Goal: Task Accomplishment & Management: Manage account settings

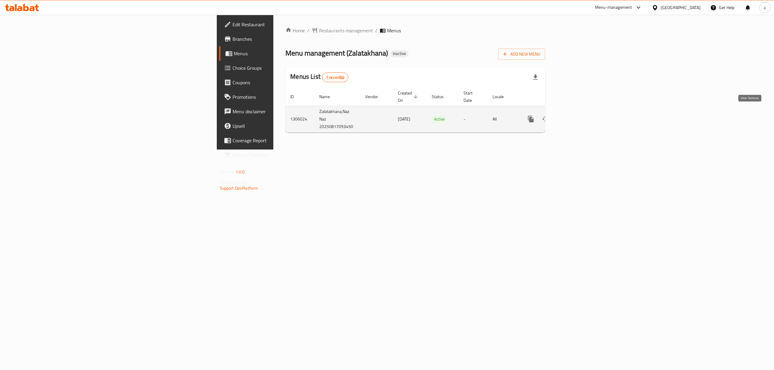
click at [578, 115] on icon "enhanced table" at bounding box center [574, 118] width 7 height 7
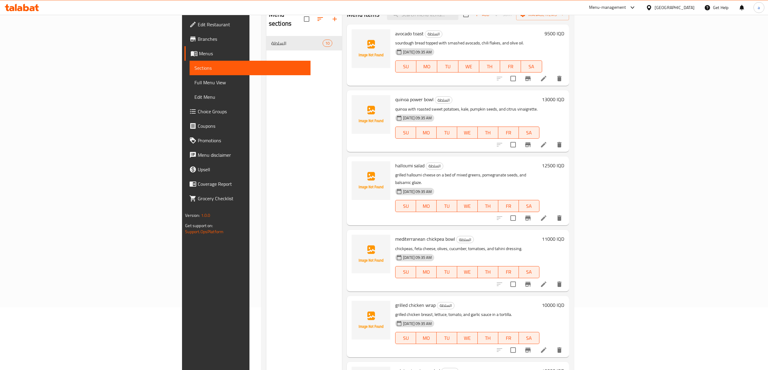
scroll to position [45, 0]
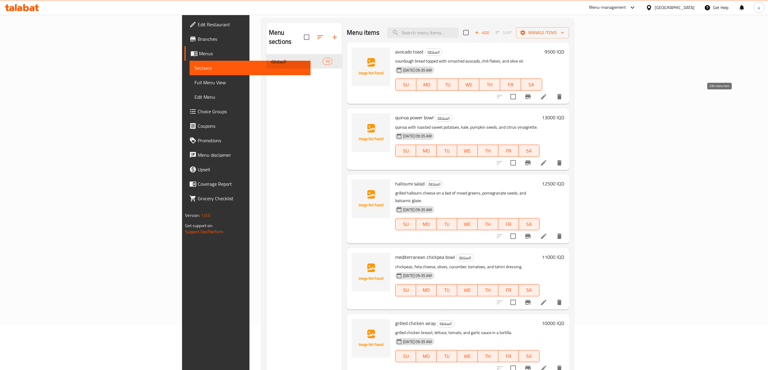
click at [547, 99] on icon at bounding box center [543, 96] width 7 height 7
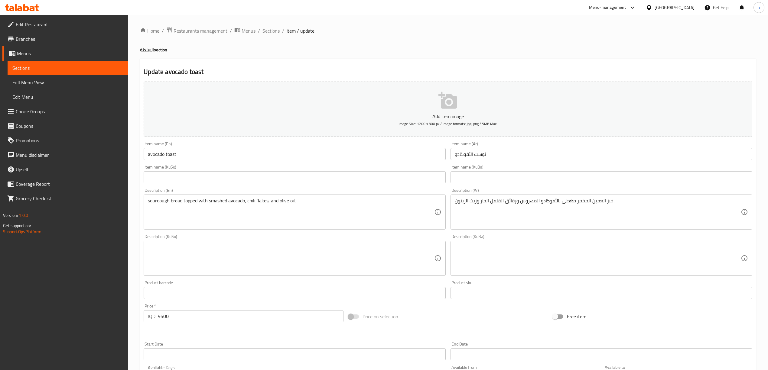
click at [147, 31] on link "Home" at bounding box center [149, 30] width 19 height 7
click at [252, 31] on span "Menus" at bounding box center [248, 30] width 14 height 7
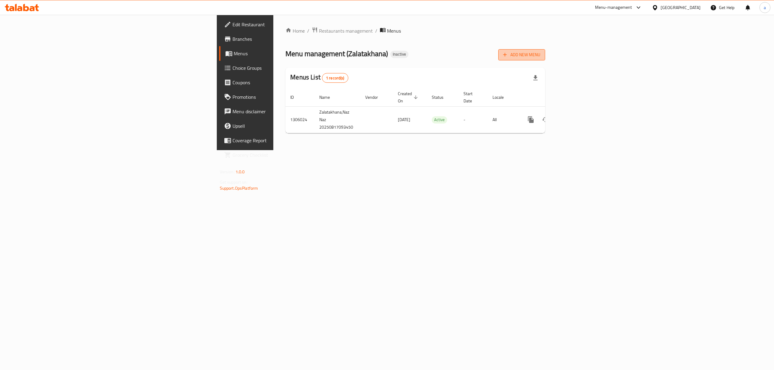
click at [540, 53] on span "Add New Menu" at bounding box center [521, 55] width 37 height 8
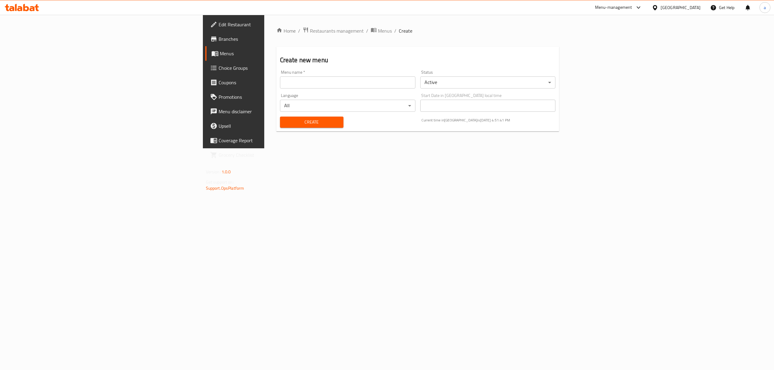
click at [280, 89] on input "text" at bounding box center [347, 82] width 135 height 12
type input "menu"
click at [285, 118] on span "Create" at bounding box center [312, 122] width 54 height 8
click at [378, 31] on span "Menus" at bounding box center [385, 30] width 14 height 7
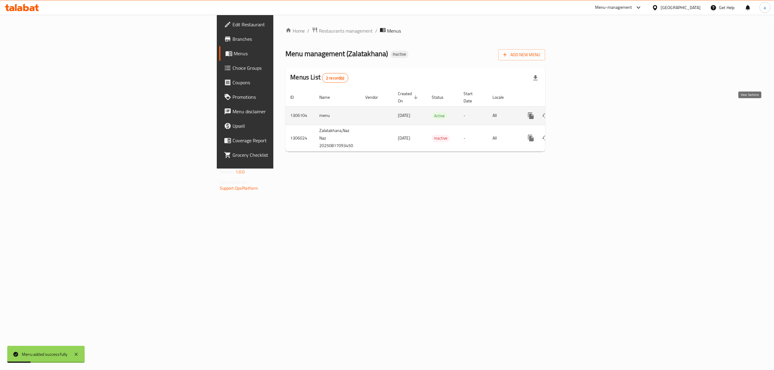
click at [578, 113] on icon "enhanced table" at bounding box center [574, 115] width 7 height 7
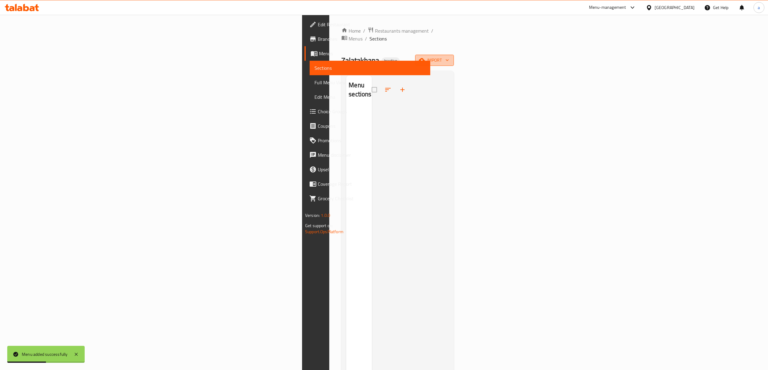
click at [450, 57] on icon "button" at bounding box center [447, 60] width 6 height 6
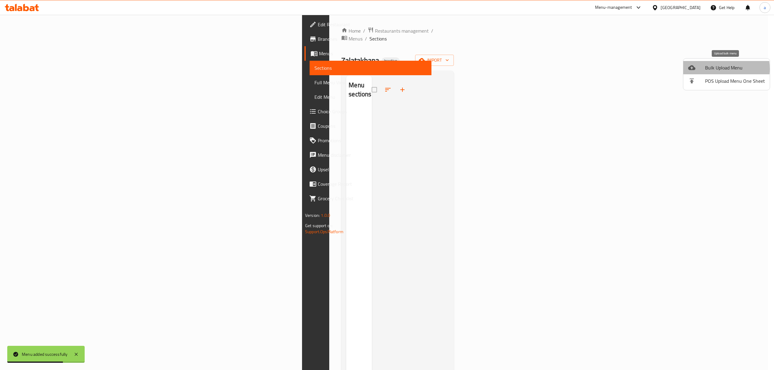
click at [710, 69] on span "Bulk Upload Menu" at bounding box center [735, 67] width 60 height 7
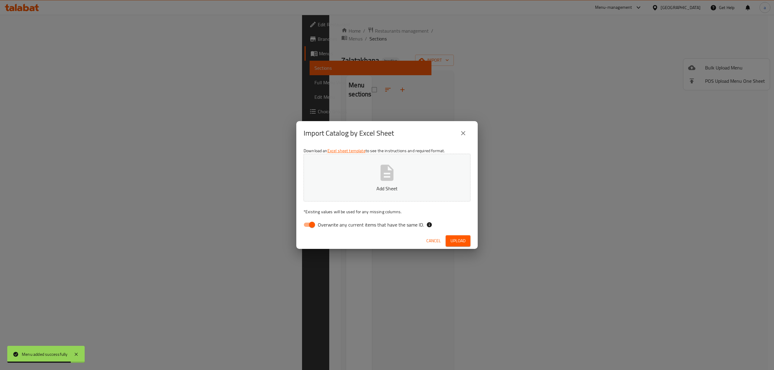
click at [309, 226] on input "Overwrite any current items that have the same ID." at bounding box center [312, 224] width 34 height 11
checkbox input "false"
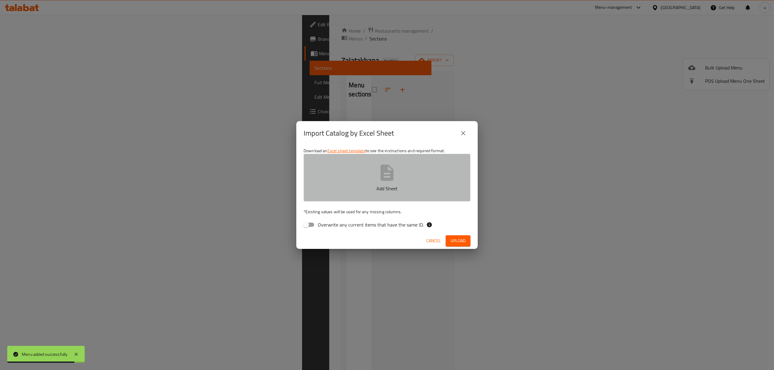
click at [377, 168] on button "Add Sheet" at bounding box center [386, 178] width 167 height 48
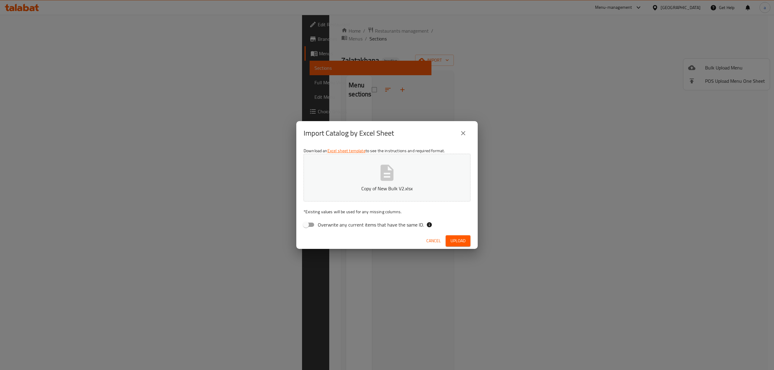
click at [457, 245] on button "Upload" at bounding box center [458, 240] width 25 height 11
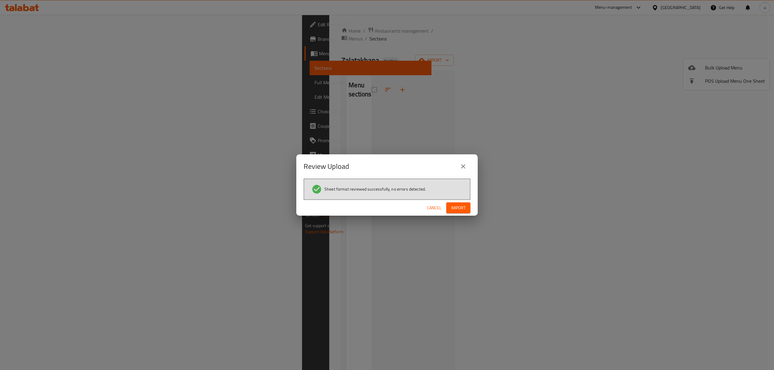
click at [450, 203] on button "Import" at bounding box center [458, 208] width 24 height 11
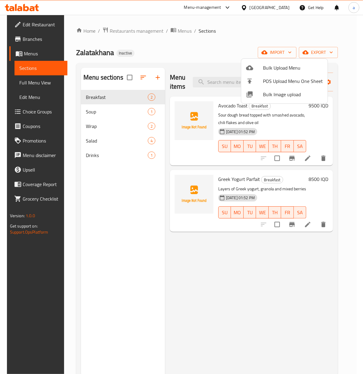
click at [108, 128] on div at bounding box center [181, 187] width 363 height 374
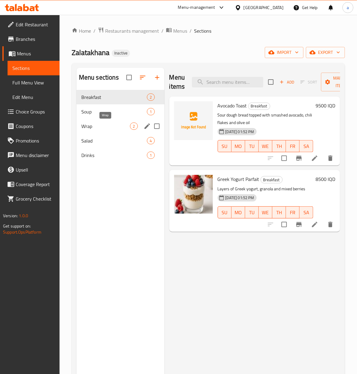
click at [110, 125] on span "Wrap" at bounding box center [105, 125] width 49 height 7
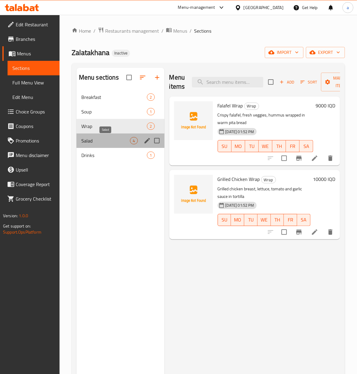
click at [122, 140] on span "Salad" at bounding box center [105, 140] width 49 height 7
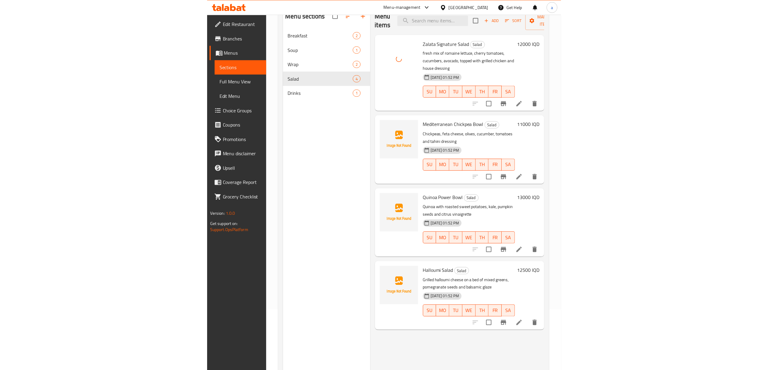
scroll to position [76, 0]
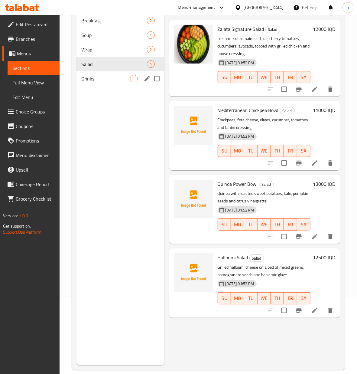
click at [125, 83] on div "Drinks 1" at bounding box center [120, 78] width 88 height 15
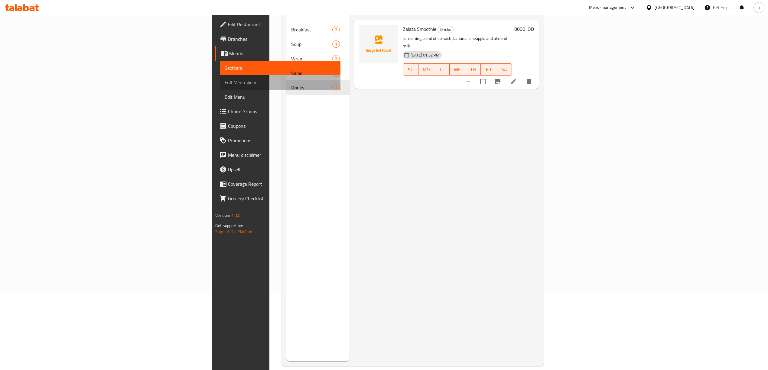
click at [225, 85] on span "Full Menu View" at bounding box center [280, 82] width 111 height 7
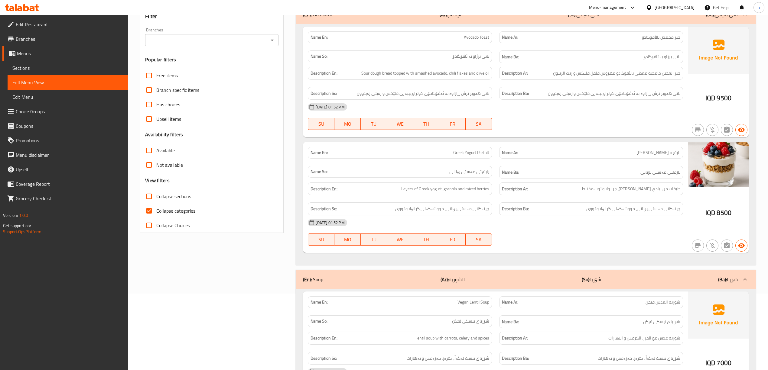
scroll to position [24, 0]
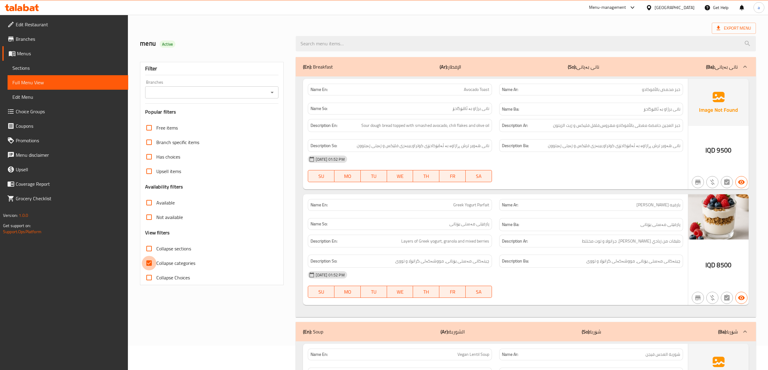
click at [147, 259] on input "Collapse categories" at bounding box center [149, 263] width 15 height 15
checkbox input "false"
click at [144, 249] on input "Collapse sections" at bounding box center [149, 248] width 15 height 15
checkbox input "true"
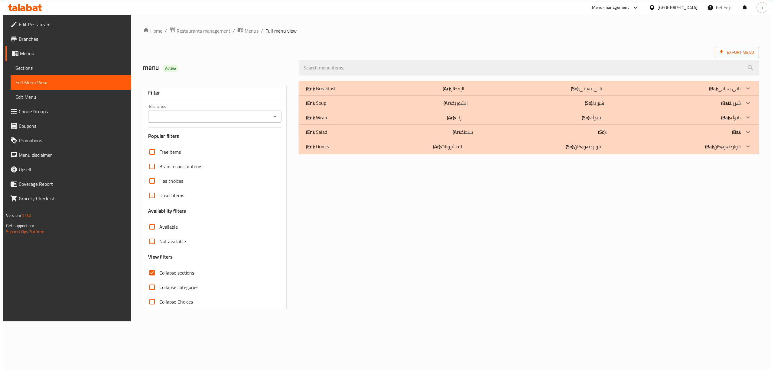
scroll to position [0, 0]
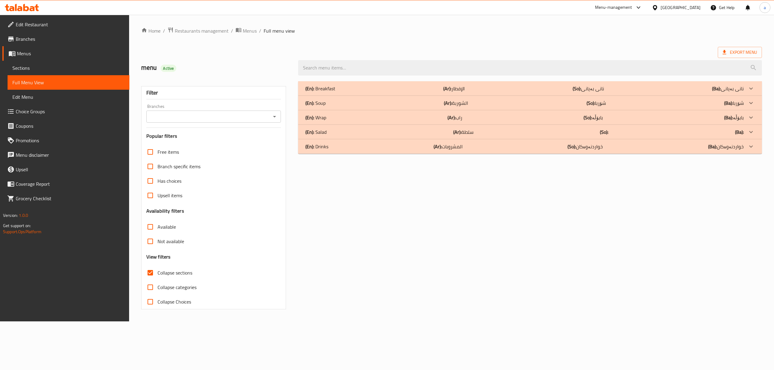
click at [569, 92] on div "(En): Soup (Ar): الشوربة (So): شۆربا (Ba): شۆربا" at bounding box center [524, 88] width 438 height 7
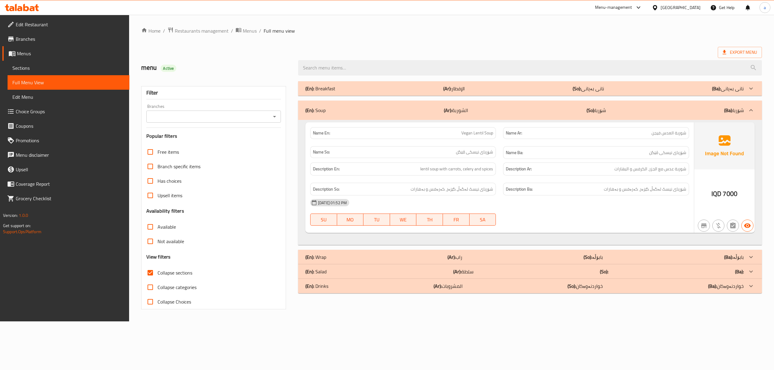
click at [551, 114] on div "(En): Soup (Ar): الشوربة (So): شۆربا (Ba): شۆربا" at bounding box center [530, 110] width 464 height 19
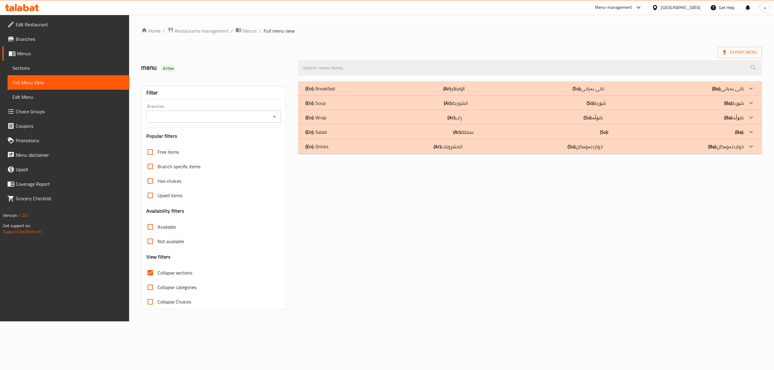
click at [551, 92] on div "(En): Drinks (Ar): المشروبات (So): خواردنەوەکان (Ba): خواردنەوەکان" at bounding box center [524, 88] width 438 height 7
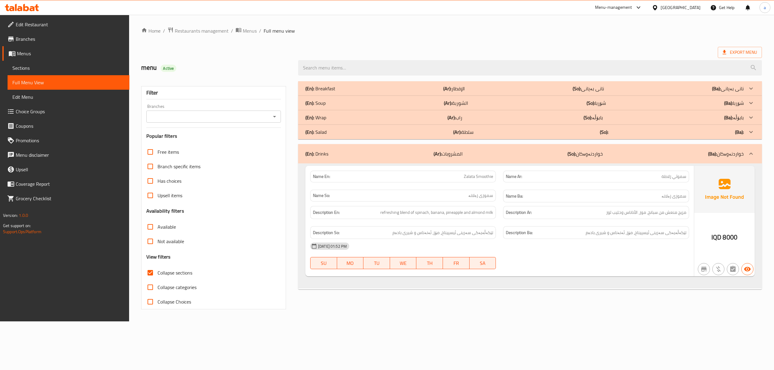
click at [548, 92] on div "(En): Salad (Ar): سلطة (So): (Ba):" at bounding box center [524, 88] width 438 height 7
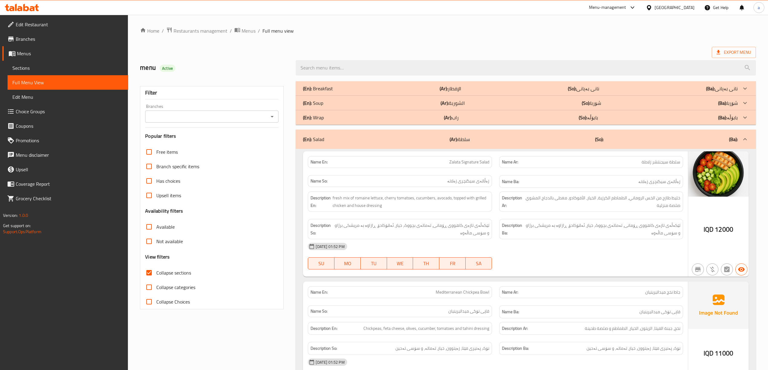
click at [544, 92] on div "(En): Wrap (Ar): راب (So): بابۆڵە (Ba): بابۆڵە" at bounding box center [520, 88] width 434 height 7
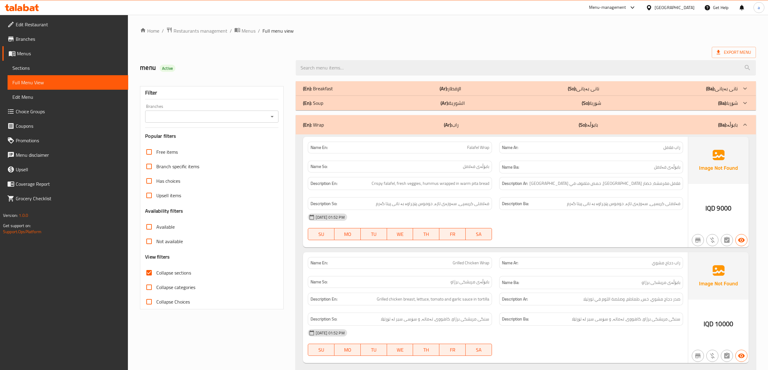
click at [533, 92] on div "(En): Soup (Ar): الشوربة (So): شۆربا (Ba): شۆربا" at bounding box center [520, 88] width 434 height 7
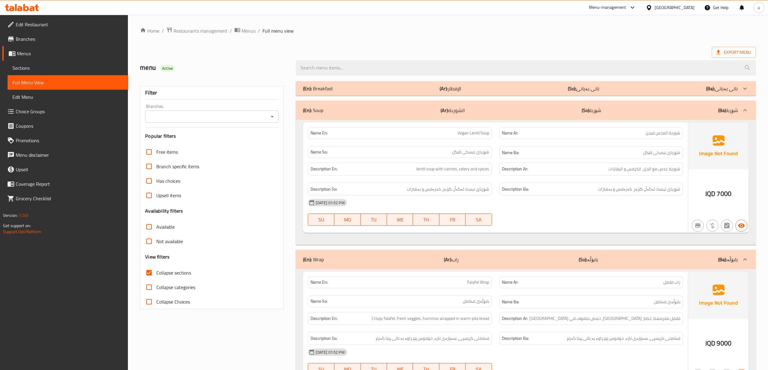
click at [529, 95] on div "(En): Breakfast (Ar): الإفطار (So): نانی بەیانی (Ba): نانی بەیانی" at bounding box center [526, 88] width 460 height 15
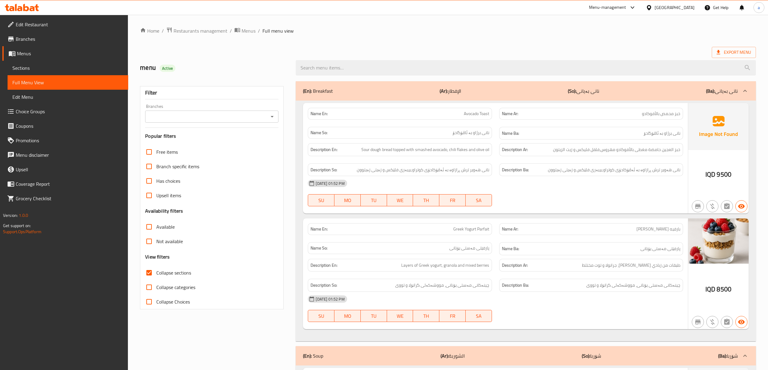
click at [275, 113] on div at bounding box center [272, 116] width 8 height 8
click at [271, 115] on icon "Open" at bounding box center [271, 116] width 7 height 7
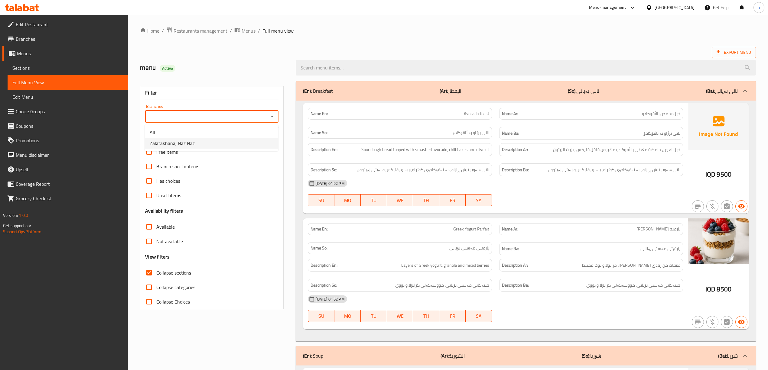
click at [255, 145] on li "Zalatakhana, Naz Naz" at bounding box center [211, 143] width 133 height 11
type input "Zalatakhana, Naz Naz"
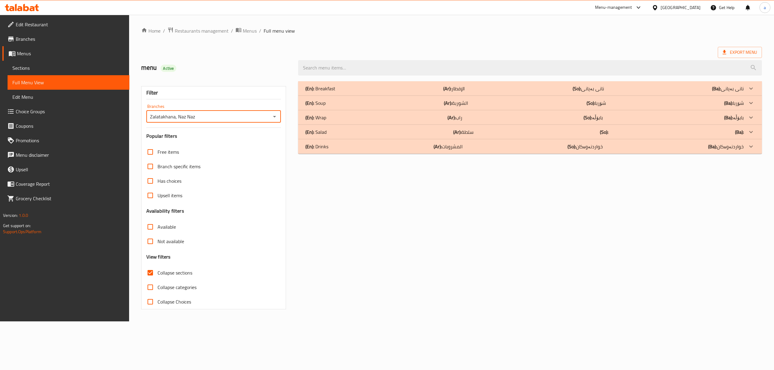
click at [498, 96] on div "(En): Drinks (Ar): المشروبات (So): خواردنەوەکان (Ba): خواردنەوەکان" at bounding box center [530, 88] width 464 height 15
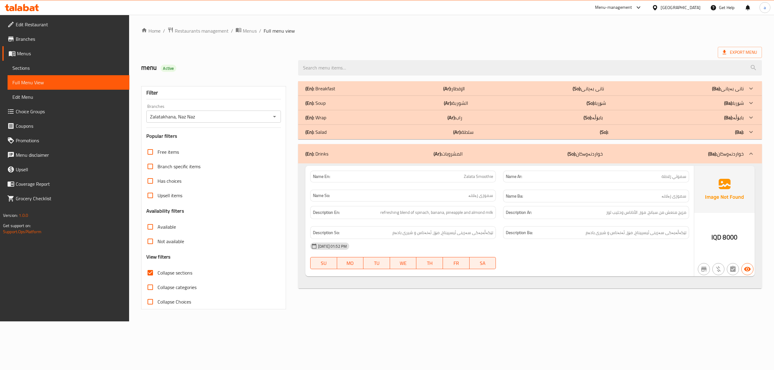
click at [474, 92] on div "(En): Salad (Ar): سلطة (So): (Ba):" at bounding box center [524, 88] width 438 height 7
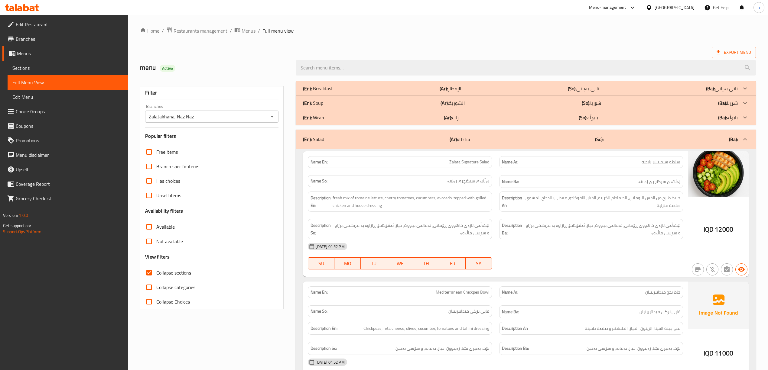
click at [468, 92] on div "(En): Wrap (Ar): راب (So): بابۆڵە (Ba): بابۆڵە" at bounding box center [520, 88] width 434 height 7
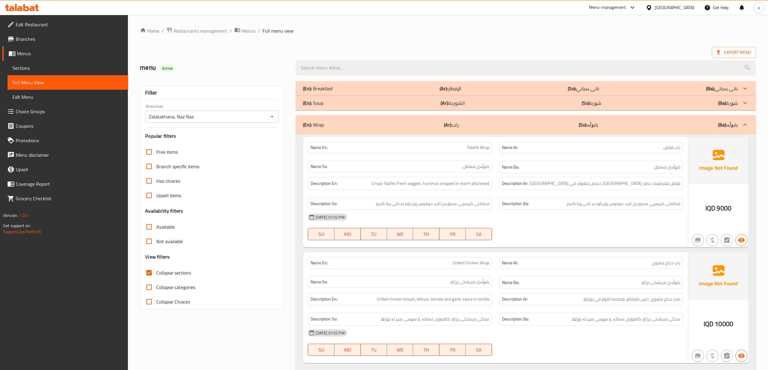
click at [465, 92] on div "(En): Soup (Ar): الشوربة (So): شۆربا (Ba): شۆربا" at bounding box center [520, 88] width 434 height 7
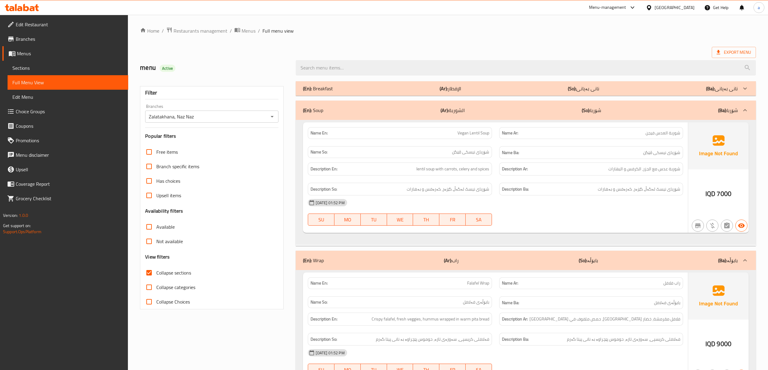
click at [462, 90] on div "(En): Breakfast (Ar): الإفطار (So): نانی بەیانی (Ba): نانی بەیانی" at bounding box center [520, 88] width 434 height 7
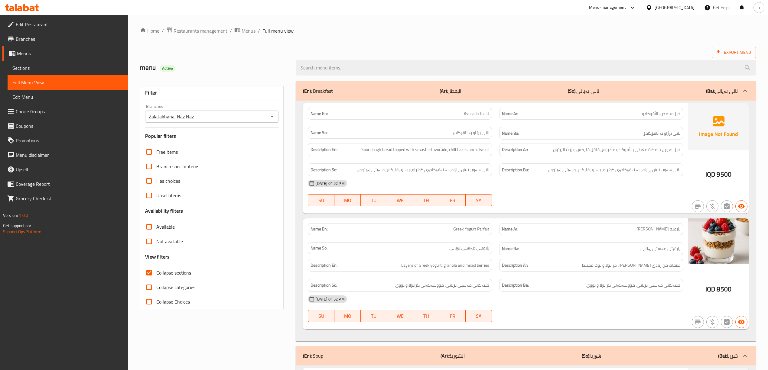
click at [255, 32] on ol "Home / Restaurants management / Menus / Full menu view" at bounding box center [448, 31] width 616 height 8
click at [249, 30] on span "Menus" at bounding box center [248, 30] width 14 height 7
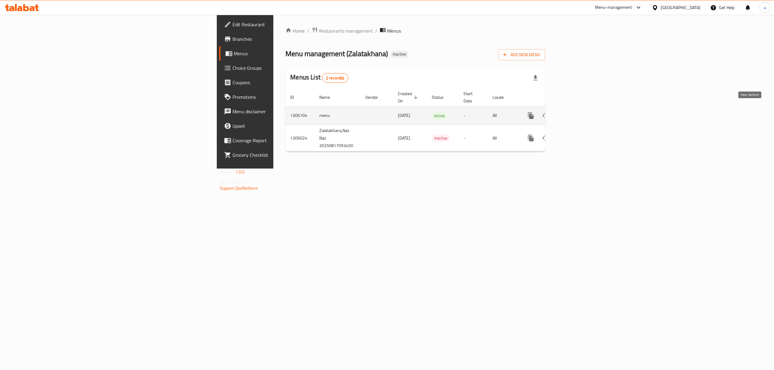
click at [578, 112] on icon "enhanced table" at bounding box center [574, 115] width 7 height 7
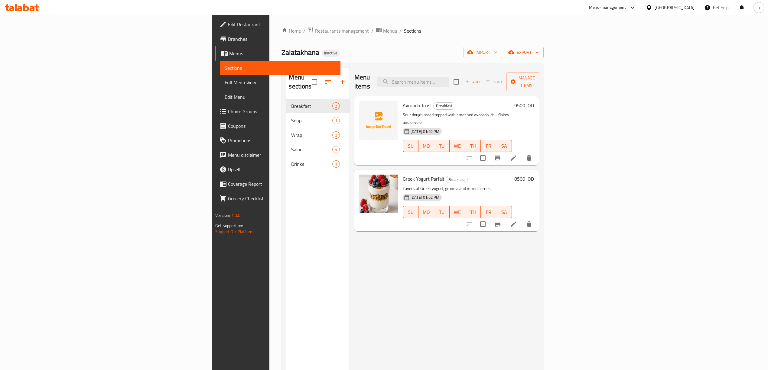
click at [383, 34] on span "Menus" at bounding box center [390, 30] width 14 height 7
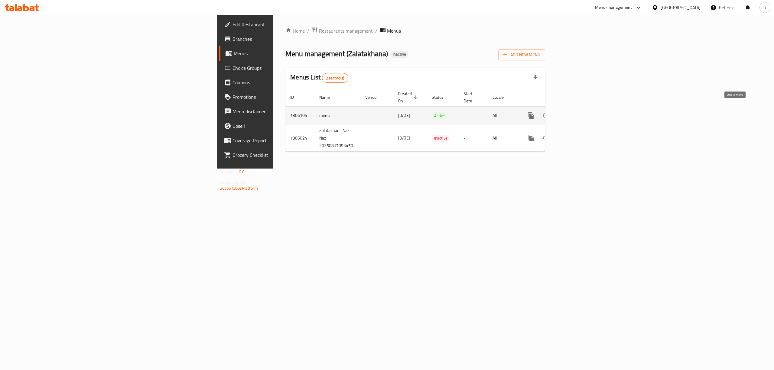
click at [563, 113] on icon "enhanced table" at bounding box center [559, 115] width 7 height 7
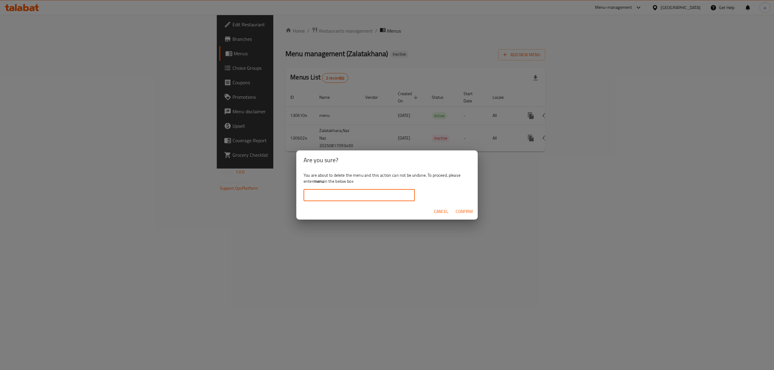
click at [333, 192] on input "text" at bounding box center [358, 195] width 111 height 12
click at [318, 180] on b "menu" at bounding box center [318, 181] width 11 height 8
copy b "menu"
click at [340, 199] on input "text" at bounding box center [358, 195] width 111 height 12
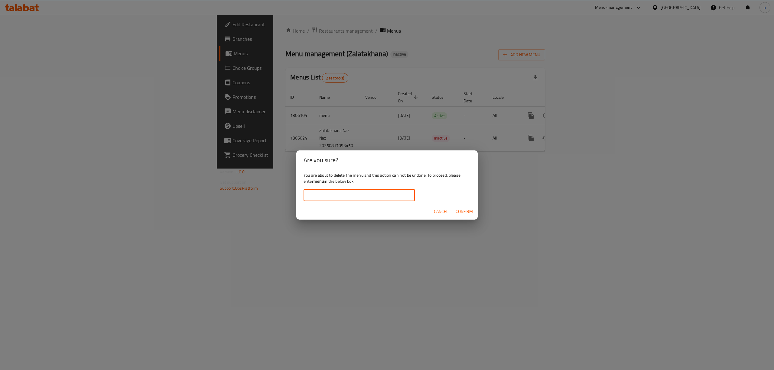
paste input "menu"
type input "menu"
click at [458, 208] on span "Confirm" at bounding box center [463, 212] width 17 height 8
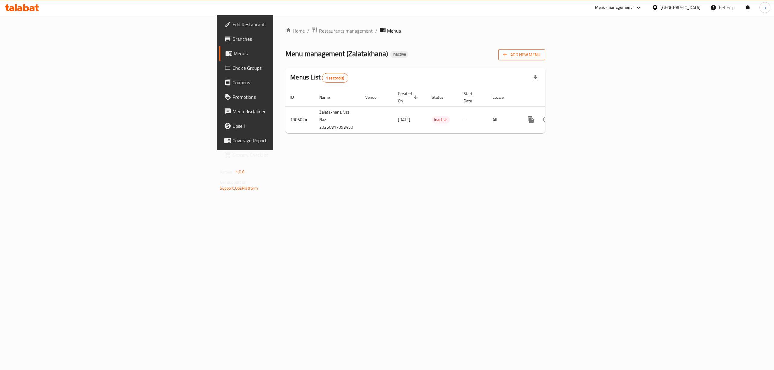
click at [540, 55] on span "Add New Menu" at bounding box center [521, 55] width 37 height 8
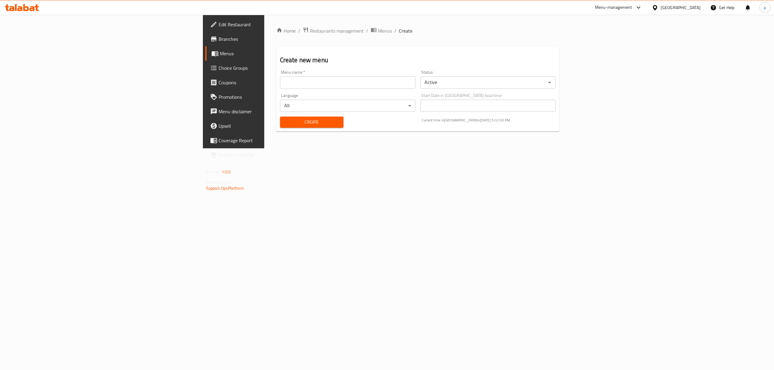
click at [318, 81] on input "text" at bounding box center [347, 82] width 135 height 12
type input "menu"
click at [285, 124] on span "Create" at bounding box center [312, 122] width 54 height 8
click at [378, 34] on span "Menus" at bounding box center [385, 30] width 14 height 7
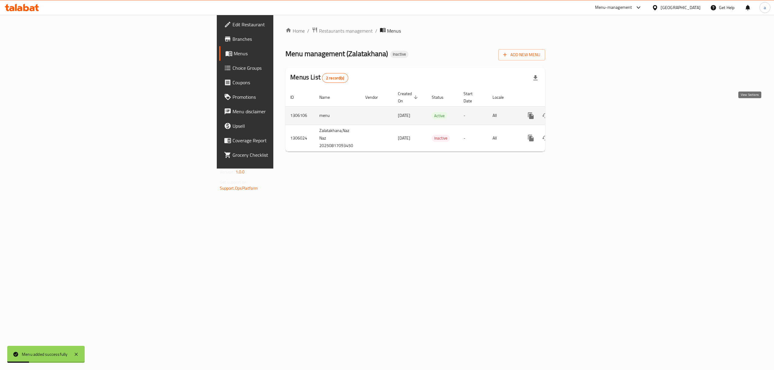
click at [577, 113] on icon "enhanced table" at bounding box center [574, 115] width 5 height 5
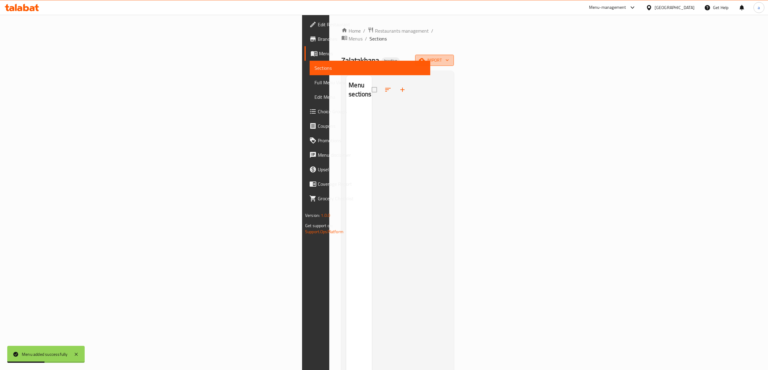
click at [449, 57] on span "import" at bounding box center [434, 61] width 29 height 8
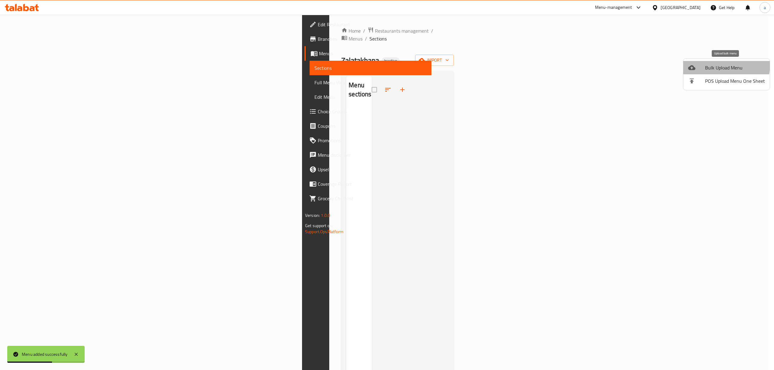
click at [717, 64] on span "Bulk Upload Menu" at bounding box center [735, 67] width 60 height 7
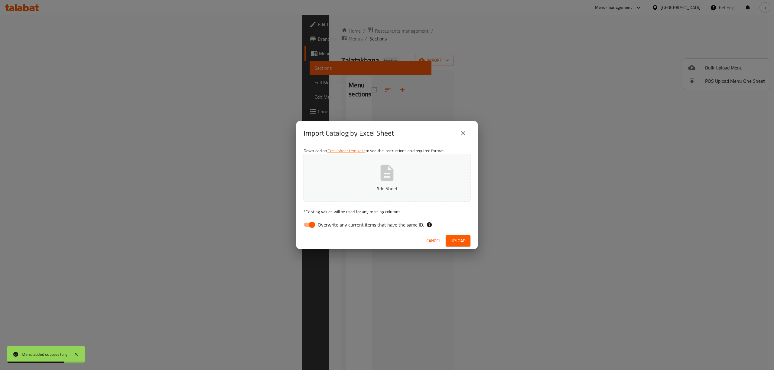
click at [305, 229] on input "Overwrite any current items that have the same ID." at bounding box center [312, 224] width 34 height 11
checkbox input "false"
click at [365, 196] on button "Add Sheet" at bounding box center [386, 178] width 167 height 48
click at [461, 246] on button "Upload" at bounding box center [458, 240] width 25 height 11
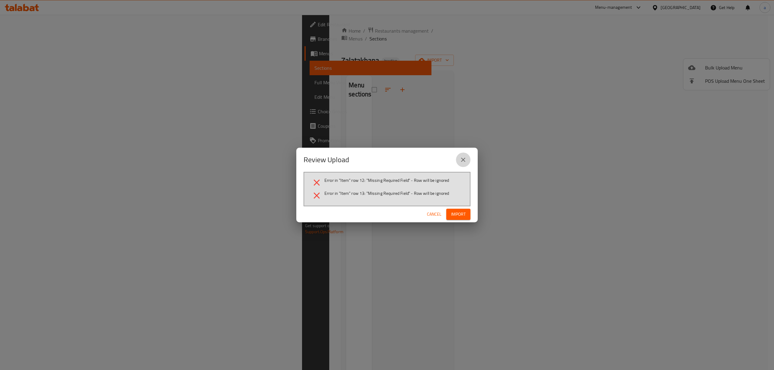
click at [460, 166] on button "close" at bounding box center [463, 160] width 15 height 15
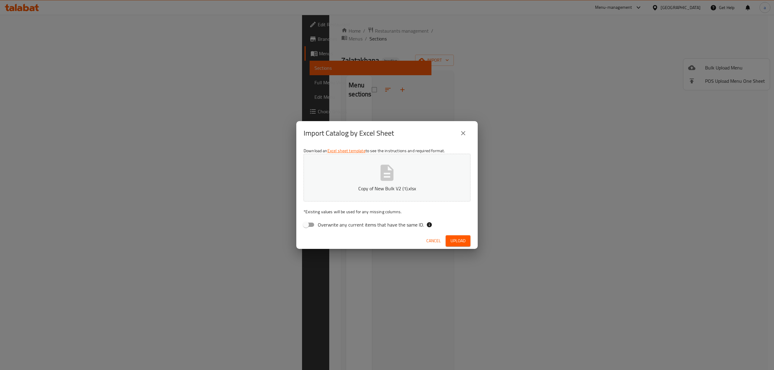
click at [379, 176] on icon "button" at bounding box center [386, 172] width 19 height 19
click at [452, 243] on span "Upload" at bounding box center [457, 241] width 15 height 8
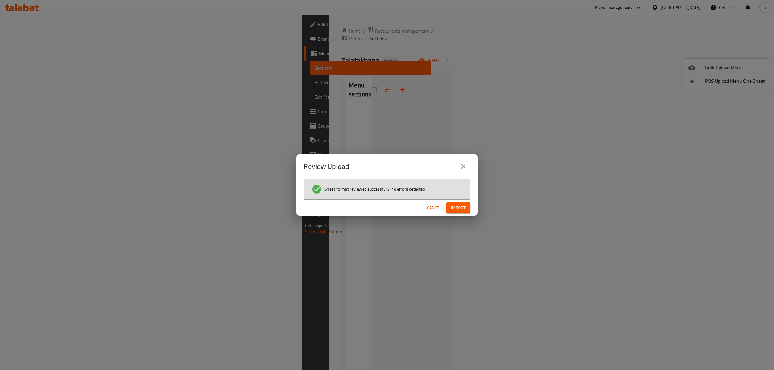
click at [460, 205] on span "Import" at bounding box center [458, 208] width 15 height 8
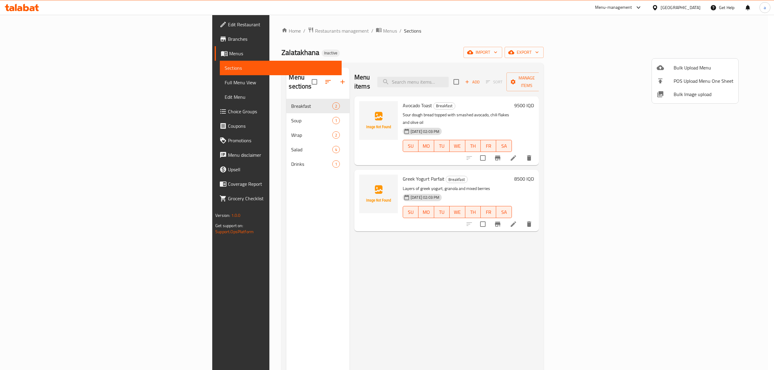
click at [316, 172] on div at bounding box center [387, 185] width 774 height 370
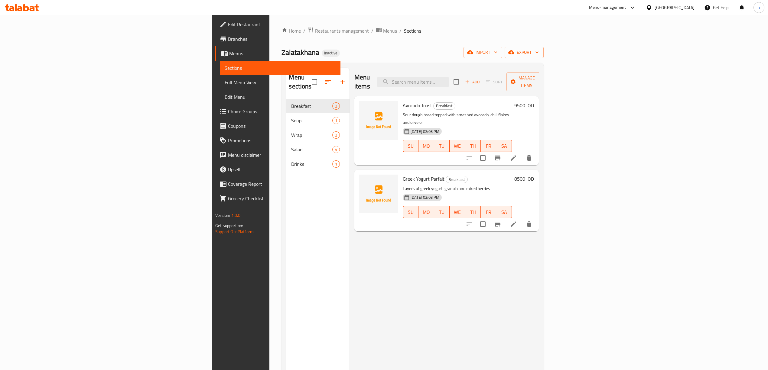
click at [359, 175] on img at bounding box center [378, 194] width 39 height 39
click at [365, 180] on icon "upload picture" at bounding box center [368, 182] width 6 height 5
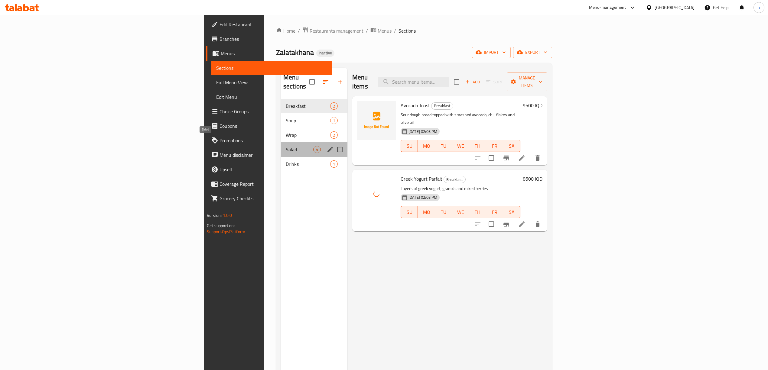
click at [286, 146] on span "Salad" at bounding box center [300, 149] width 28 height 7
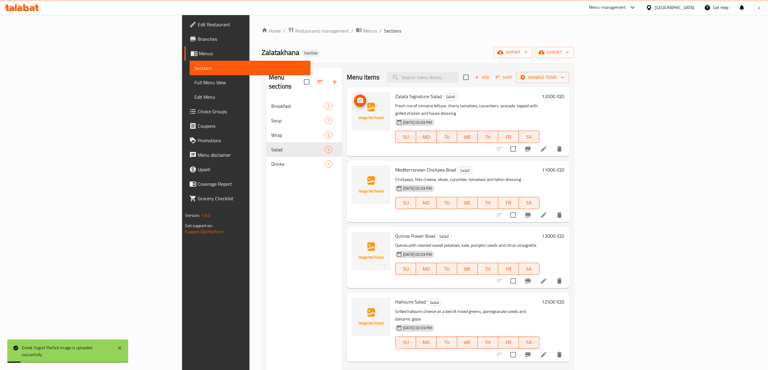
click at [354, 96] on button "upload picture" at bounding box center [360, 101] width 12 height 12
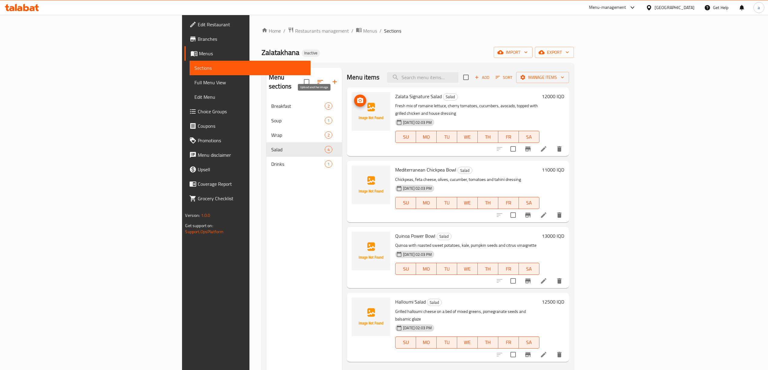
click at [356, 101] on icon "upload picture" at bounding box center [359, 100] width 7 height 7
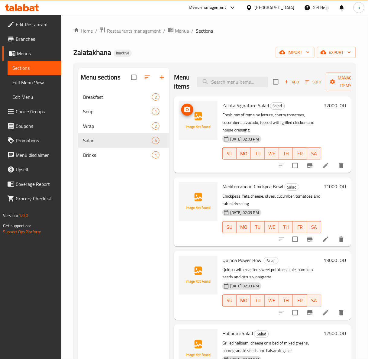
click at [189, 113] on icon "upload picture" at bounding box center [187, 109] width 7 height 7
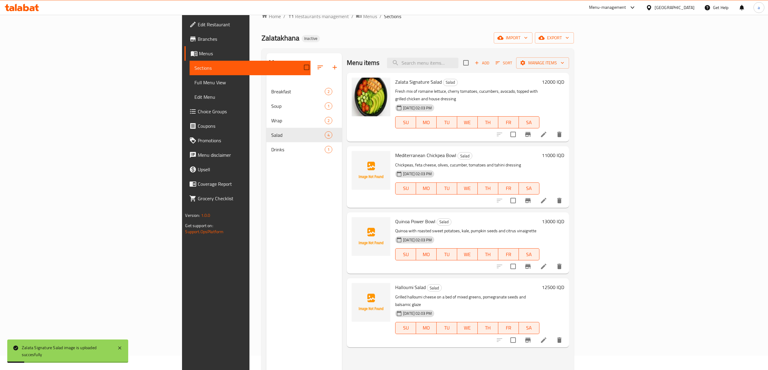
scroll to position [14, 0]
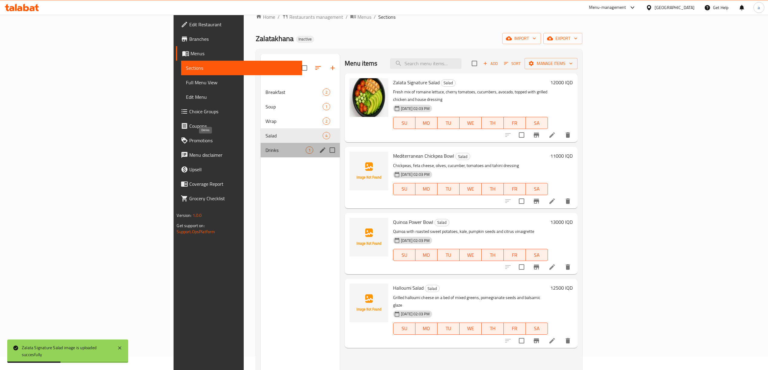
click at [265, 147] on span "Drinks" at bounding box center [285, 150] width 40 height 7
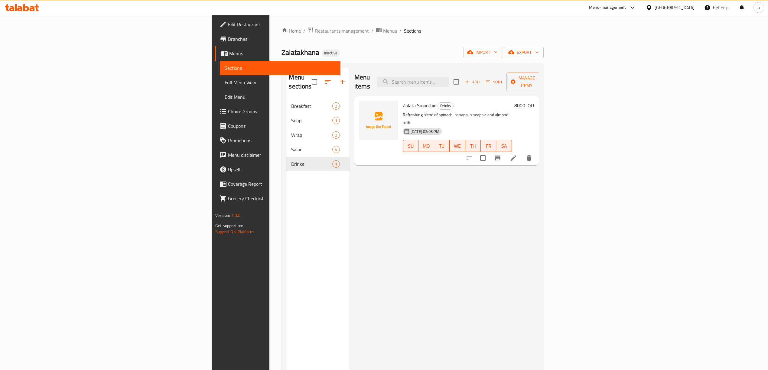
click at [225, 84] on span "Full Menu View" at bounding box center [280, 82] width 111 height 7
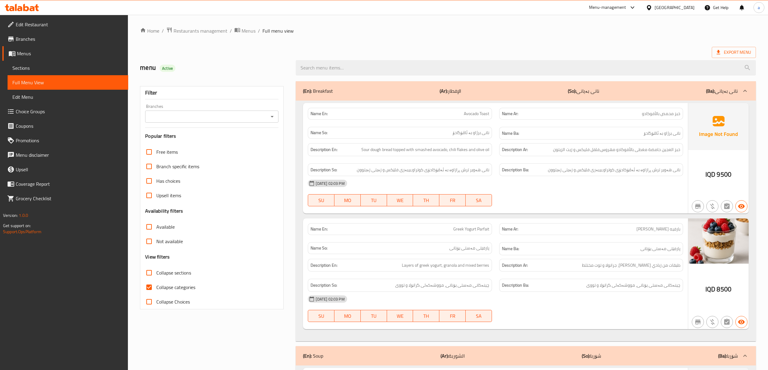
click at [265, 115] on input "Branches" at bounding box center [207, 116] width 120 height 8
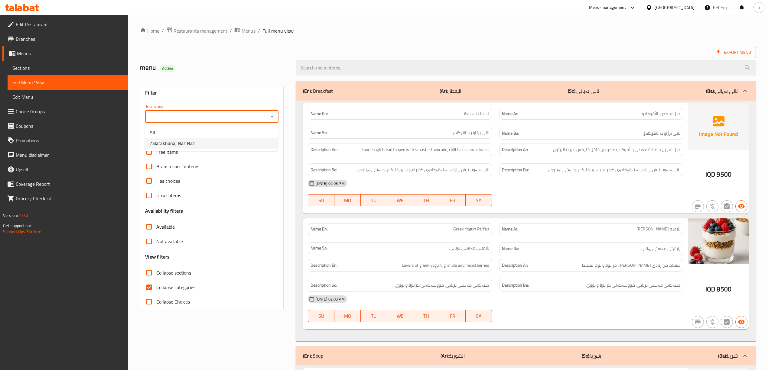
click at [248, 144] on li "Zalatakhana, Naz Naz" at bounding box center [211, 143] width 133 height 11
type input "Zalatakhana, Naz Naz"
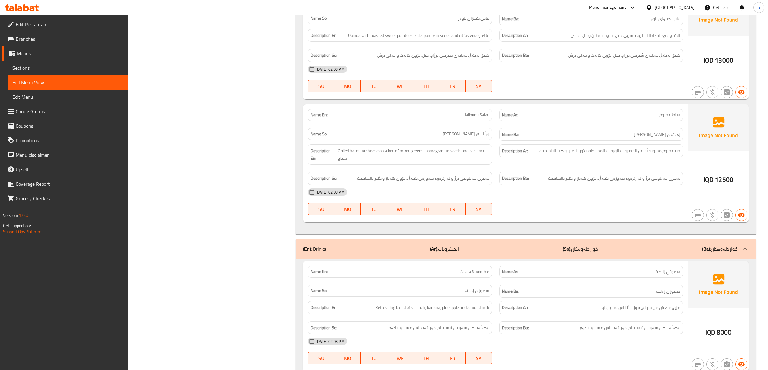
scroll to position [953, 0]
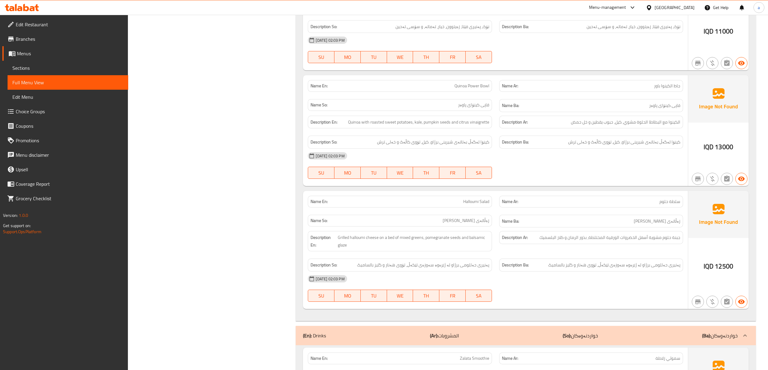
click at [33, 63] on link "Sections" at bounding box center [68, 68] width 121 height 15
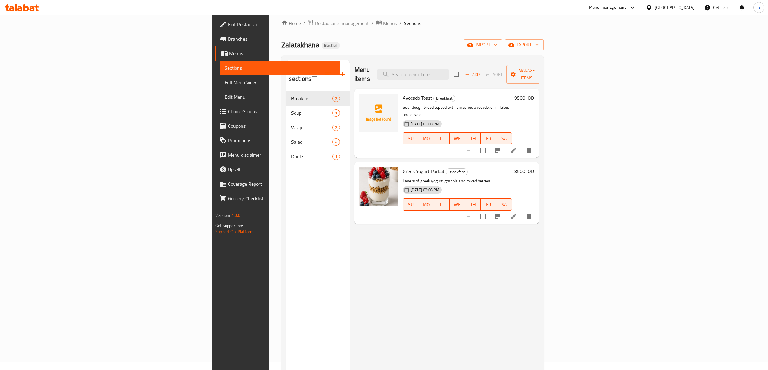
scroll to position [4, 0]
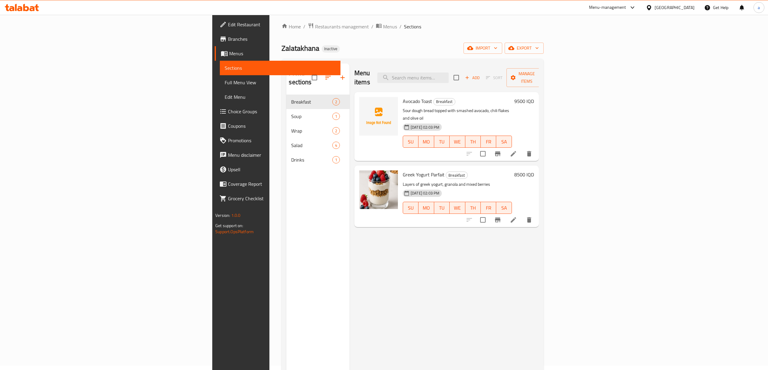
click at [517, 150] on icon at bounding box center [513, 153] width 7 height 7
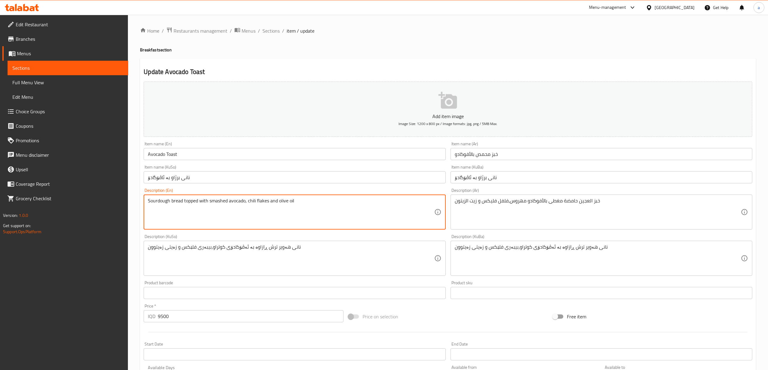
scroll to position [126, 0]
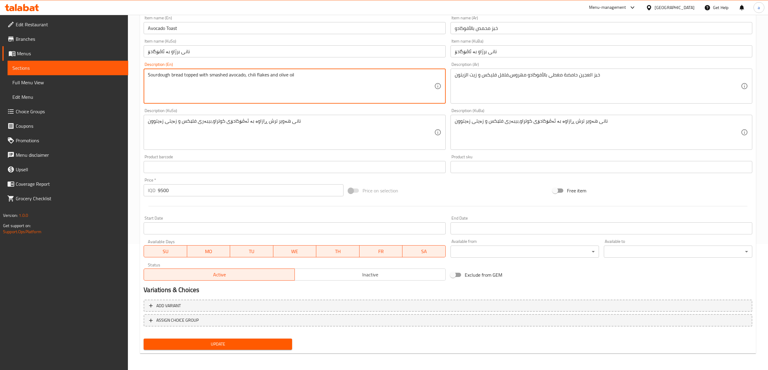
type textarea "Sourdough bread topped with smashed avocado, chili flakes and olive oil"
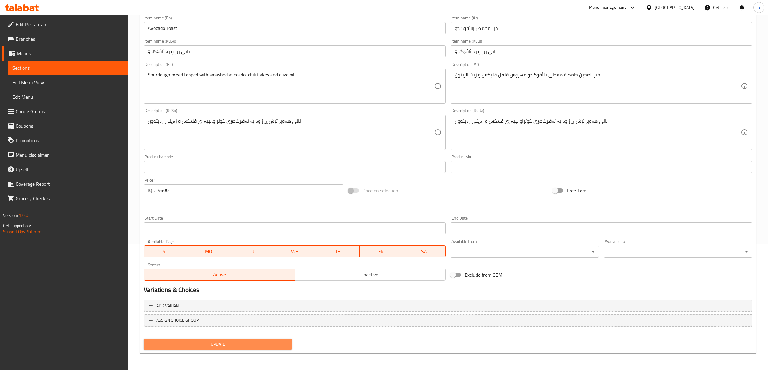
click at [223, 339] on button "Update" at bounding box center [218, 344] width 148 height 11
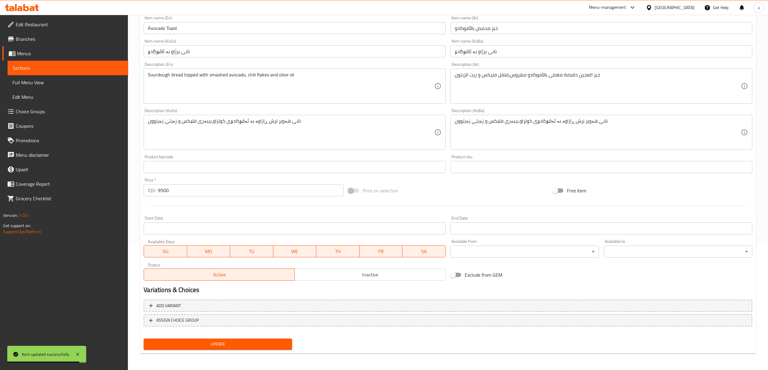
click at [45, 83] on span "Full Menu View" at bounding box center [67, 82] width 111 height 7
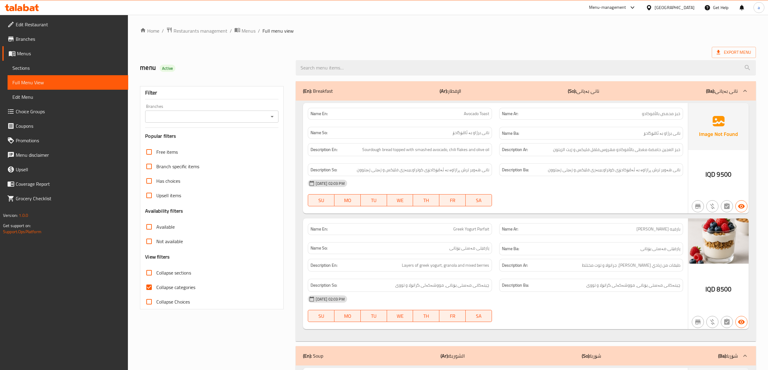
click at [271, 115] on icon "Open" at bounding box center [271, 116] width 7 height 7
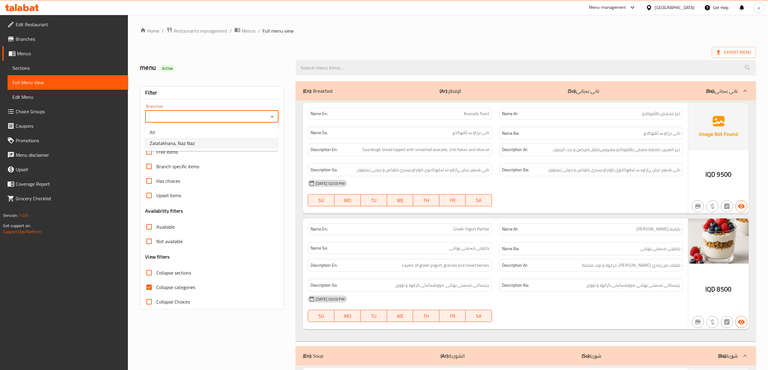
click at [221, 143] on li "Zalatakhana, Naz Naz" at bounding box center [211, 143] width 133 height 11
type input "Zalatakhana, Naz Naz"
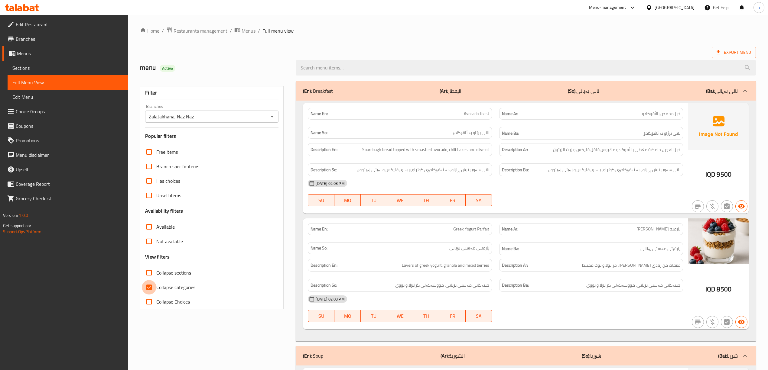
click at [147, 289] on input "Collapse categories" at bounding box center [149, 287] width 15 height 15
checkbox input "false"
click at [43, 65] on span "Sections" at bounding box center [67, 67] width 111 height 7
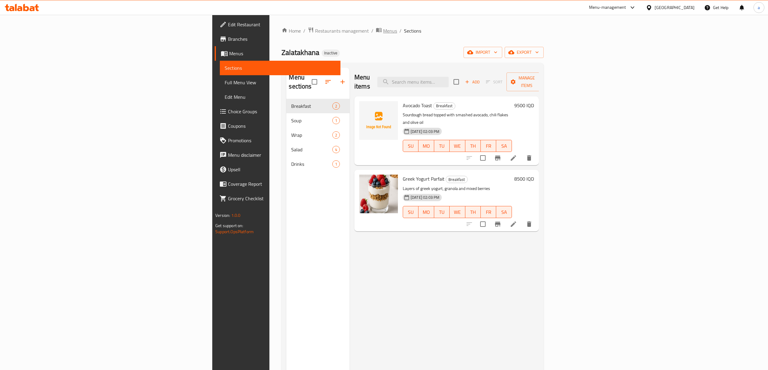
click at [383, 31] on span "Menus" at bounding box center [390, 30] width 14 height 7
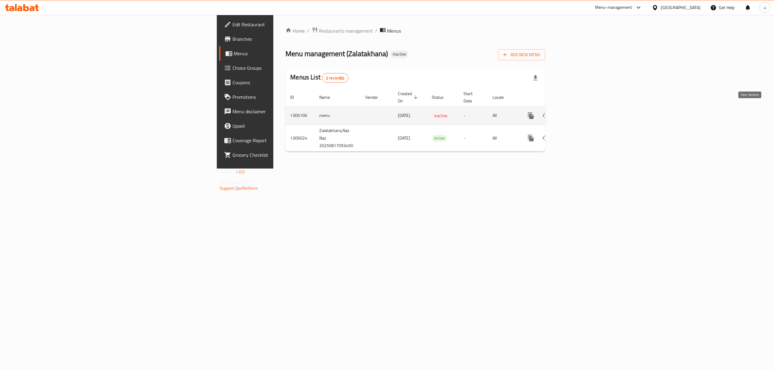
click at [582, 111] on link "enhanced table" at bounding box center [574, 116] width 15 height 15
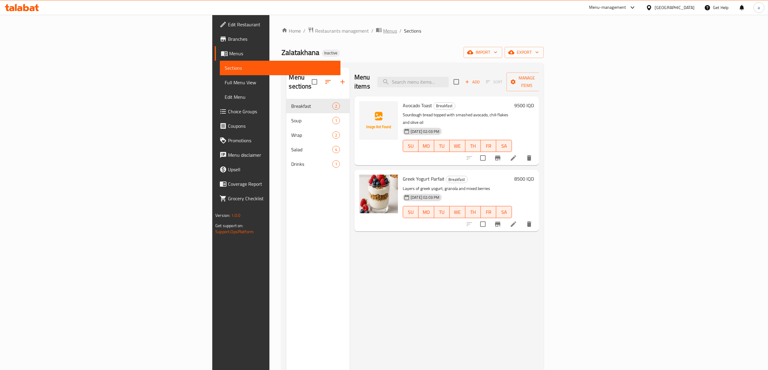
click at [379, 31] on icon "breadcrumb" at bounding box center [380, 30] width 2 height 2
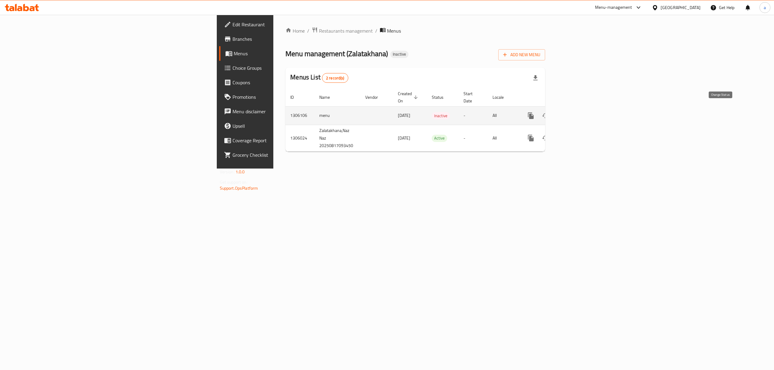
click at [553, 114] on button "enhanced table" at bounding box center [545, 116] width 15 height 15
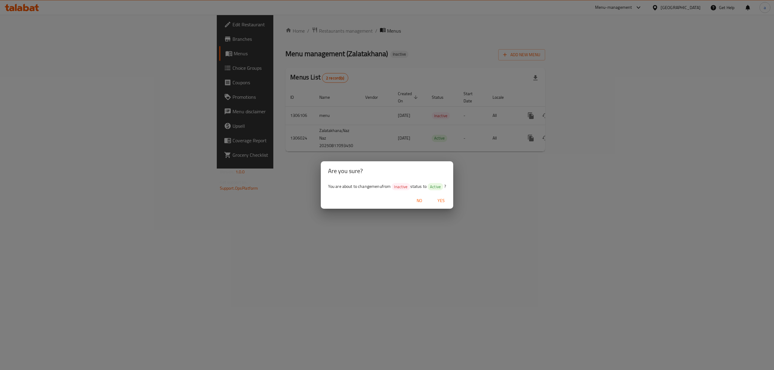
click at [628, 70] on div "Are you sure? You are about to change menu from Inactive status to Active ? No …" at bounding box center [387, 185] width 774 height 370
